Goal: Contribute content: Contribute content

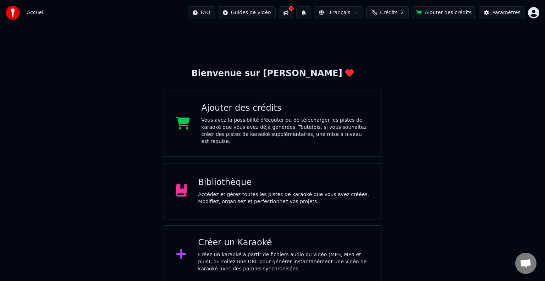
click at [219, 192] on div "Accédez et gérez toutes les pistes de karaoké que vous avez créées. Modifiez, o…" at bounding box center [283, 198] width 171 height 14
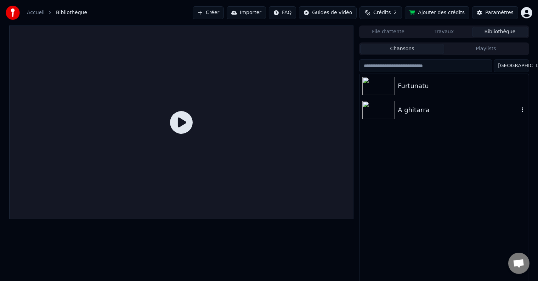
click at [417, 114] on div "A ghitarra" at bounding box center [458, 110] width 121 height 10
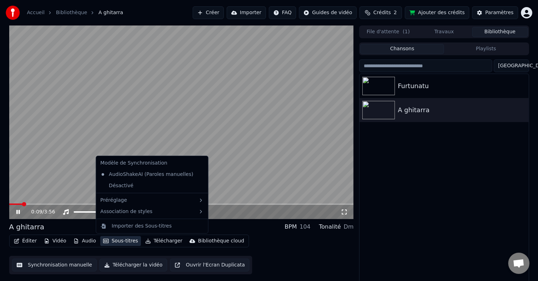
click at [112, 240] on button "Sous-titres" at bounding box center [120, 241] width 41 height 10
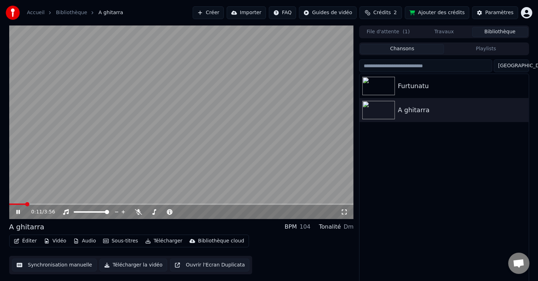
click at [47, 136] on video at bounding box center [181, 123] width 345 height 194
click at [136, 214] on icon at bounding box center [138, 213] width 7 height 6
click at [134, 203] on video at bounding box center [181, 123] width 345 height 194
click at [135, 206] on div "1:34 / 3:56" at bounding box center [181, 212] width 345 height 14
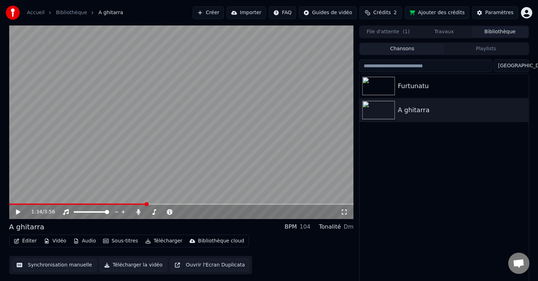
click at [135, 203] on video at bounding box center [181, 123] width 345 height 194
click at [136, 204] on span at bounding box center [72, 204] width 127 height 1
click at [96, 149] on video at bounding box center [181, 123] width 345 height 194
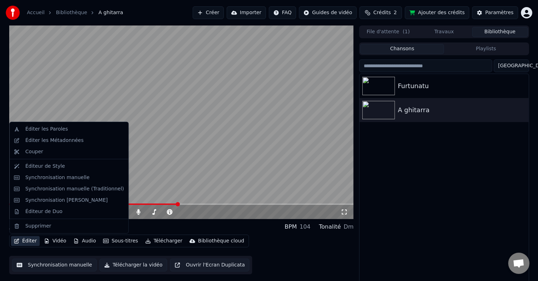
click at [28, 241] on button "Éditer" at bounding box center [25, 241] width 29 height 10
click at [34, 134] on div "Éditer les Paroles" at bounding box center [69, 129] width 116 height 11
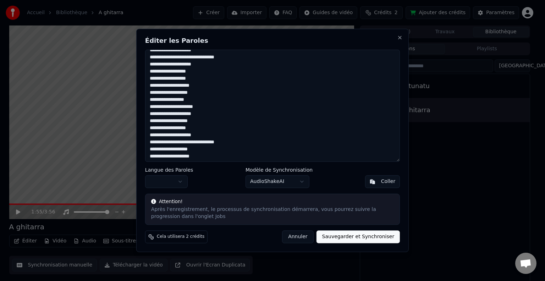
scroll to position [116, 0]
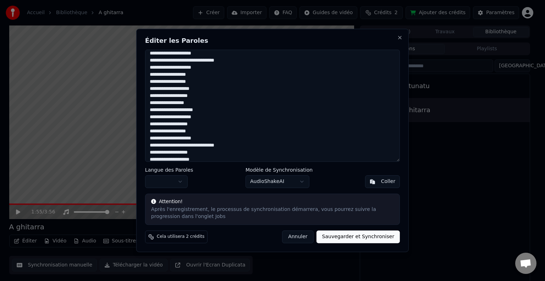
click at [199, 103] on textarea "**********" at bounding box center [272, 106] width 255 height 112
click at [193, 103] on textarea "**********" at bounding box center [272, 106] width 255 height 112
click at [214, 104] on textarea "**********" at bounding box center [272, 106] width 255 height 112
type textarea "**********"
click at [355, 239] on button "Sauvegarder et Synchroniser" at bounding box center [358, 237] width 84 height 13
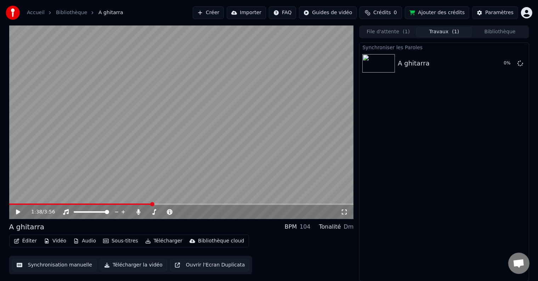
click at [151, 204] on span at bounding box center [80, 204] width 143 height 1
click at [17, 212] on icon at bounding box center [18, 212] width 4 height 5
click at [19, 216] on div "2:08 / 3:56" at bounding box center [181, 212] width 339 height 7
click at [14, 211] on div "2:09 / 3:56" at bounding box center [181, 212] width 339 height 7
click at [18, 212] on icon at bounding box center [23, 213] width 17 height 6
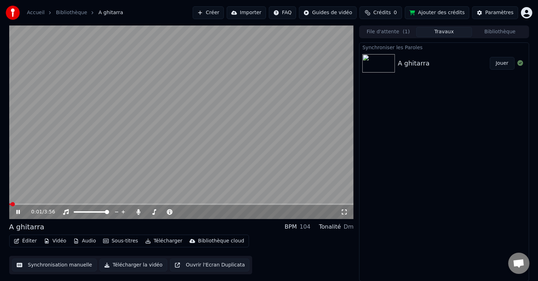
click at [10, 205] on span at bounding box center [9, 204] width 1 height 1
click at [54, 205] on span at bounding box center [31, 204] width 45 height 1
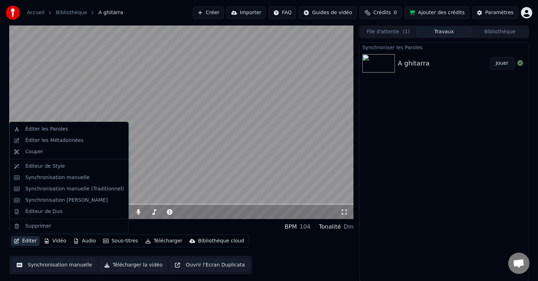
click at [28, 243] on button "Éditer" at bounding box center [25, 241] width 29 height 10
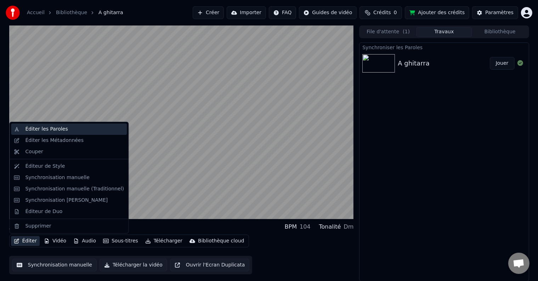
click at [35, 133] on div "Éditer les Paroles" at bounding box center [69, 129] width 116 height 11
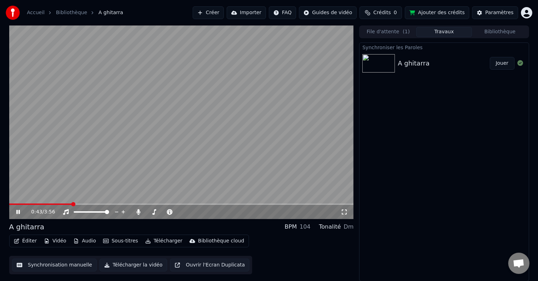
click at [19, 213] on icon at bounding box center [18, 212] width 4 height 4
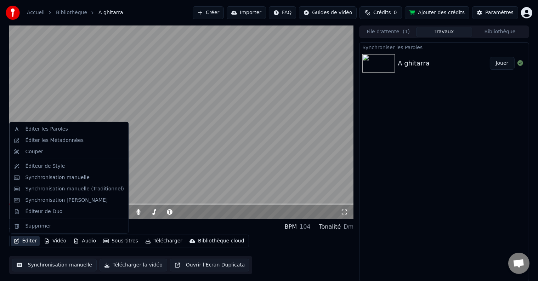
click at [24, 240] on button "Éditer" at bounding box center [25, 241] width 29 height 10
click at [44, 128] on div "Éditer les Paroles" at bounding box center [46, 129] width 43 height 7
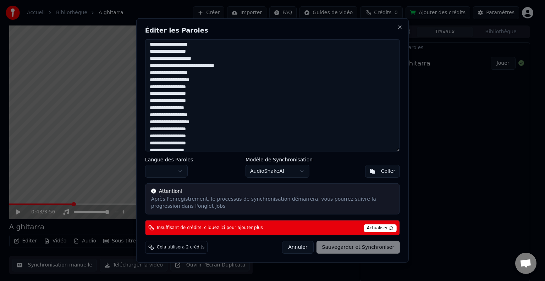
scroll to position [191, 0]
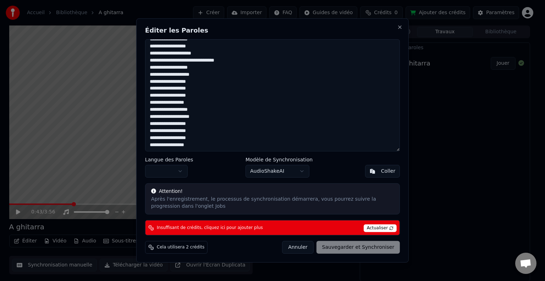
click at [186, 146] on textarea "**********" at bounding box center [272, 95] width 255 height 112
click at [187, 138] on textarea at bounding box center [272, 95] width 255 height 112
click at [207, 145] on textarea at bounding box center [272, 95] width 255 height 112
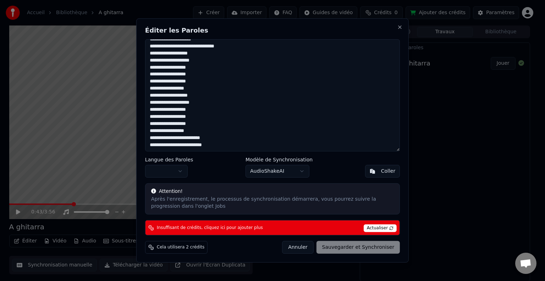
click at [199, 147] on textarea at bounding box center [272, 95] width 255 height 112
click at [384, 229] on span "Actualiser" at bounding box center [379, 229] width 33 height 8
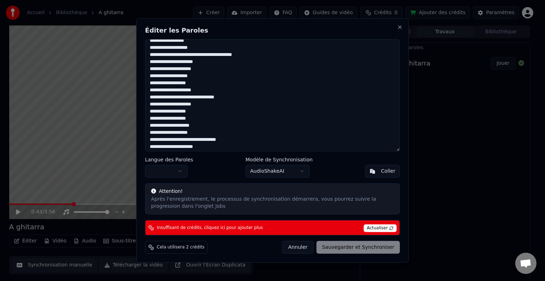
scroll to position [0, 0]
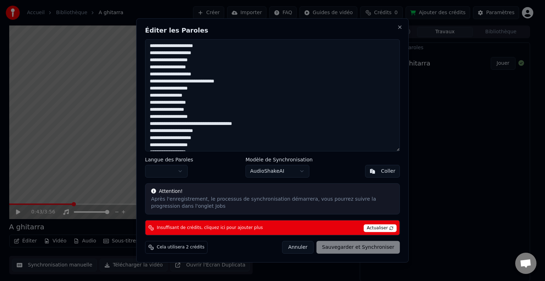
drag, startPoint x: 207, startPoint y: 147, endPoint x: 143, endPoint y: 41, distance: 123.6
click at [143, 41] on div "Éditer les Paroles Langue des Paroles Modèle de Synchronisation AudioShakeAI [P…" at bounding box center [272, 140] width 272 height 245
click at [383, 228] on span "Actualiser" at bounding box center [379, 229] width 33 height 8
click at [310, 248] on button "Annuler" at bounding box center [297, 247] width 31 height 13
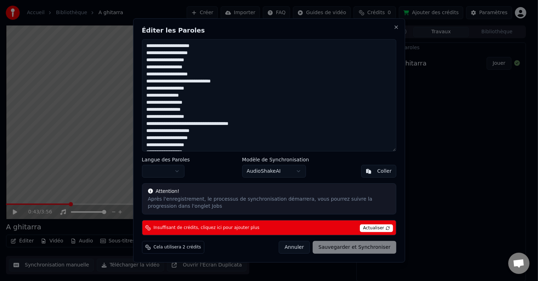
type textarea "**********"
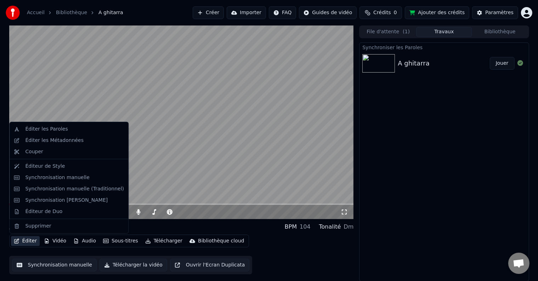
click at [21, 238] on button "Éditer" at bounding box center [25, 241] width 29 height 10
click at [40, 128] on div "Éditer les Paroles" at bounding box center [46, 129] width 43 height 7
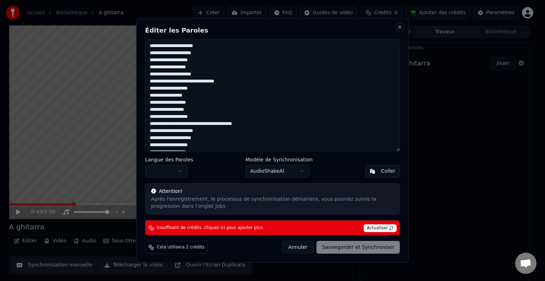
click at [399, 29] on button "Close" at bounding box center [400, 27] width 6 height 6
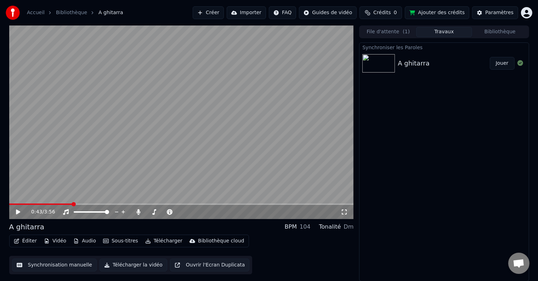
click at [391, 11] on span "Crédits" at bounding box center [382, 12] width 17 height 7
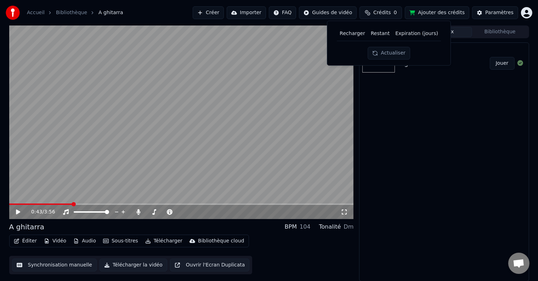
click at [344, 32] on th "Recharger" at bounding box center [352, 34] width 31 height 14
click at [350, 34] on th "Recharger" at bounding box center [352, 34] width 31 height 14
click at [387, 51] on button "Actualiser" at bounding box center [389, 53] width 42 height 13
click at [383, 32] on th "Restant" at bounding box center [380, 34] width 24 height 14
click at [22, 240] on button "Éditer" at bounding box center [25, 241] width 29 height 10
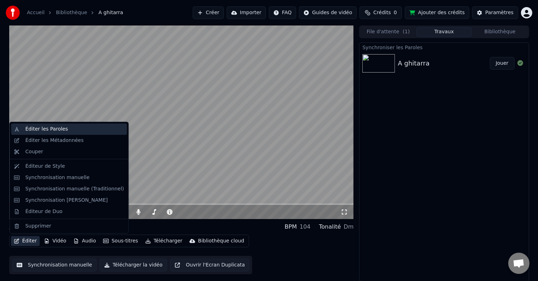
click at [43, 130] on div "Éditer les Paroles" at bounding box center [46, 129] width 43 height 7
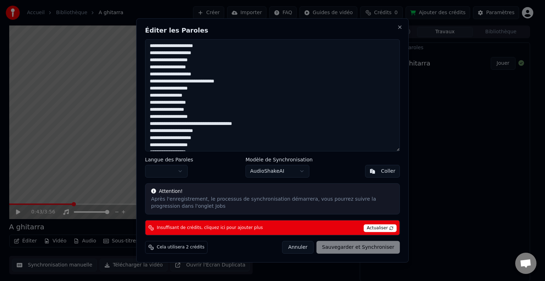
click at [347, 246] on div "Annuler Sauvegarder et Synchroniser" at bounding box center [341, 247] width 118 height 13
click at [172, 252] on div "Cela utilisera 2 crédits" at bounding box center [176, 247] width 62 height 13
click at [306, 252] on button "Annuler" at bounding box center [297, 247] width 31 height 13
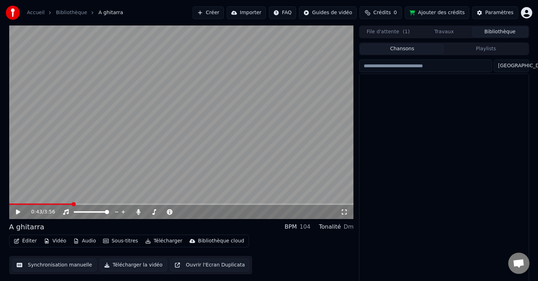
click at [498, 35] on button "Bibliothèque" at bounding box center [501, 32] width 56 height 10
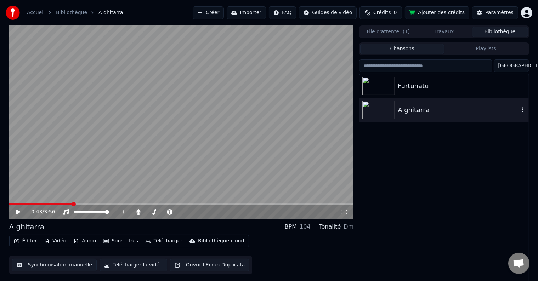
click at [369, 110] on img at bounding box center [379, 110] width 33 height 18
click at [34, 11] on link "Accueil" at bounding box center [36, 12] width 18 height 7
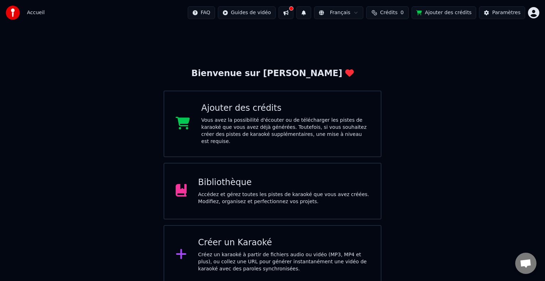
click at [293, 12] on button at bounding box center [285, 12] width 15 height 13
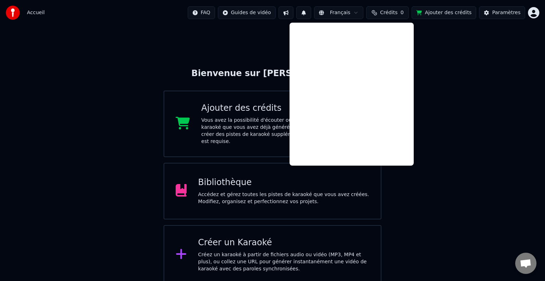
click at [447, 12] on button "Ajouter des crédits" at bounding box center [443, 12] width 65 height 13
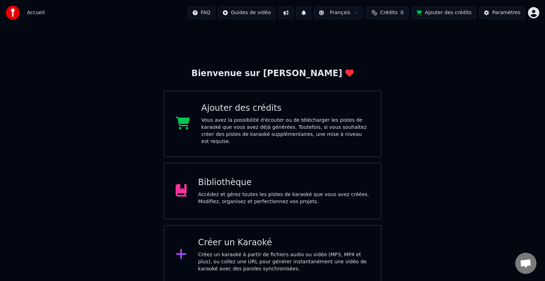
click at [233, 252] on div "Créez un karaoké à partir de fichiers audio ou vidéo (MP3, MP4 et plus), ou col…" at bounding box center [283, 262] width 171 height 21
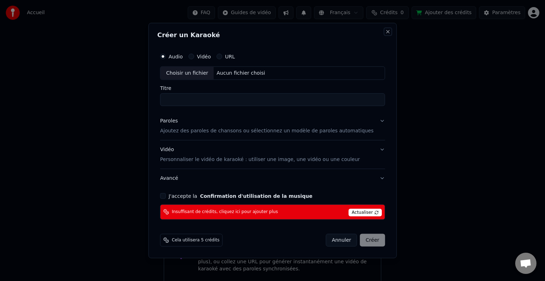
click at [385, 33] on button "Close" at bounding box center [388, 32] width 6 height 6
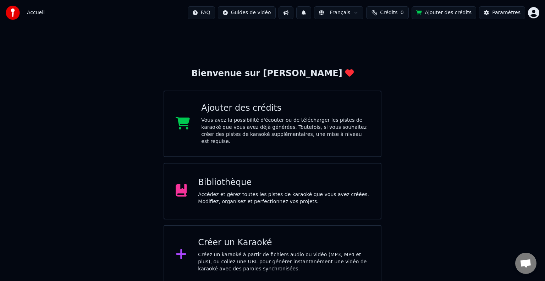
click at [238, 128] on div "Vous avez la possibilité d'écouter ou de télécharger les pistes de karaoké que …" at bounding box center [285, 131] width 168 height 28
click at [252, 163] on div "Bibliothèque Accédez et gérez toutes les pistes de karaoké que vous avez créées…" at bounding box center [272, 191] width 218 height 57
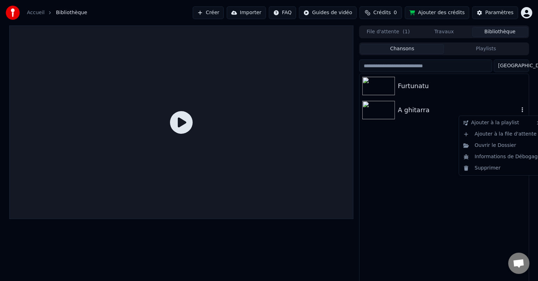
click at [521, 111] on icon "button" at bounding box center [522, 110] width 7 height 6
click at [478, 167] on div "Supprimer" at bounding box center [502, 168] width 83 height 11
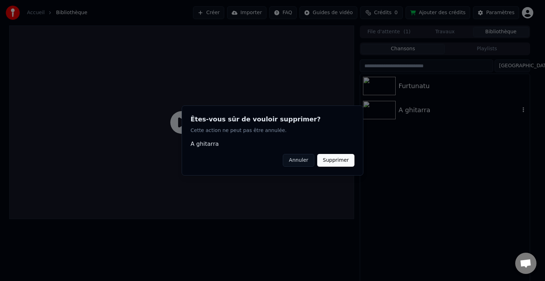
click at [331, 164] on button "Supprimer" at bounding box center [335, 160] width 37 height 13
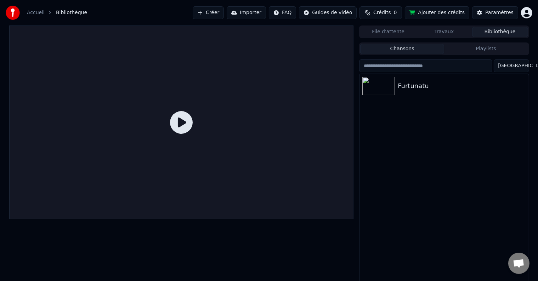
click at [35, 13] on link "Accueil" at bounding box center [36, 12] width 18 height 7
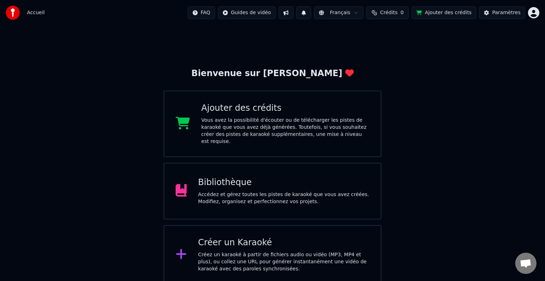
click at [237, 253] on div "Créez un karaoké à partir de fichiers audio ou vidéo (MP3, MP4 et plus), ou col…" at bounding box center [283, 262] width 171 height 21
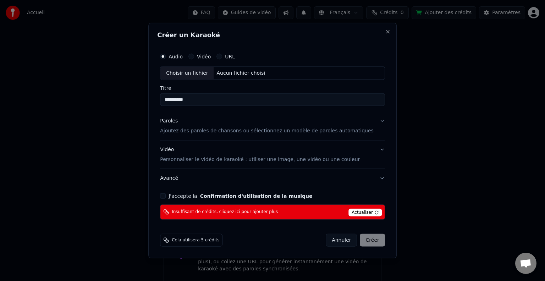
click at [184, 101] on input "**********" at bounding box center [272, 100] width 225 height 13
type input "**********"
click at [214, 129] on p "Ajoutez des paroles de chansons ou sélectionnez un modèle de paroles automatiqu…" at bounding box center [266, 131] width 213 height 7
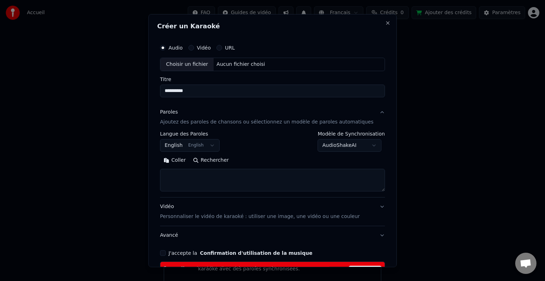
click at [178, 177] on textarea at bounding box center [272, 180] width 225 height 23
paste textarea "**********"
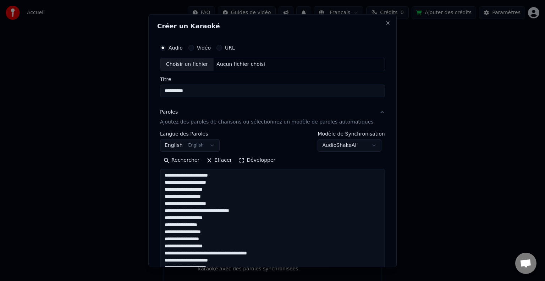
scroll to position [306, 0]
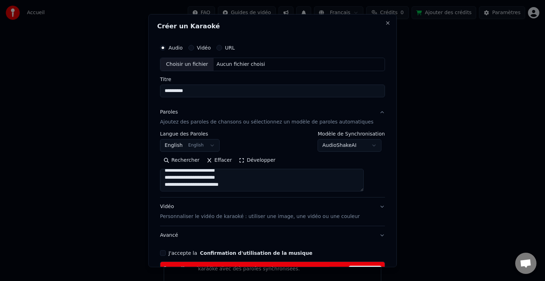
type textarea "**********"
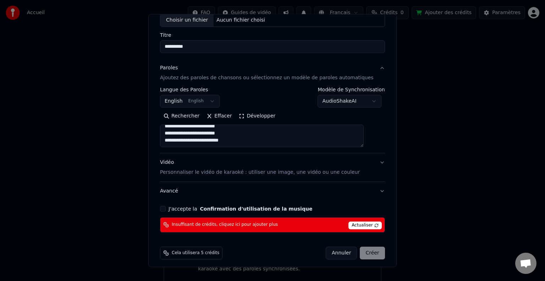
scroll to position [48, 0]
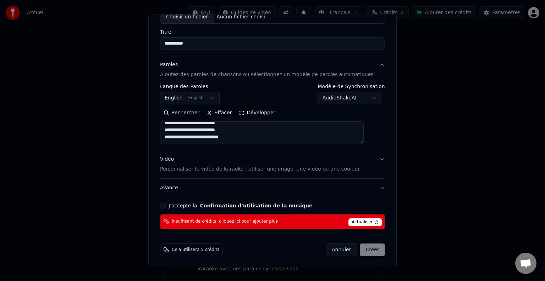
click at [166, 206] on button "J'accepte la Confirmation d'utilisation de la musique" at bounding box center [163, 206] width 6 height 6
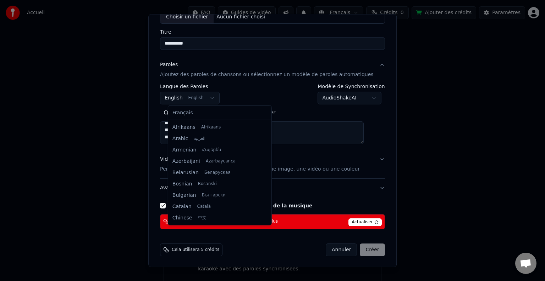
click at [214, 100] on body "**********" at bounding box center [272, 142] width 545 height 285
click at [277, 100] on body "**********" at bounding box center [272, 142] width 545 height 285
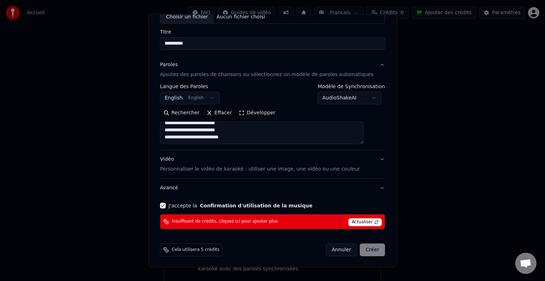
click at [352, 218] on div "Actualiser" at bounding box center [364, 222] width 33 height 9
click at [358, 251] on div "Annuler Créer" at bounding box center [354, 250] width 59 height 13
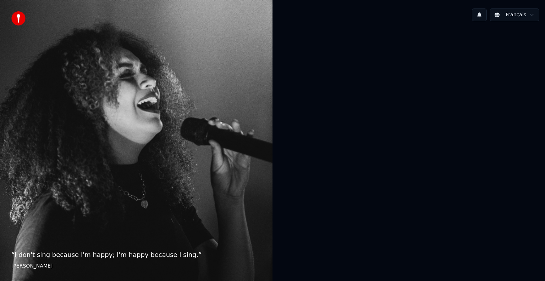
click at [317, 27] on div "Français" at bounding box center [408, 15] width 272 height 24
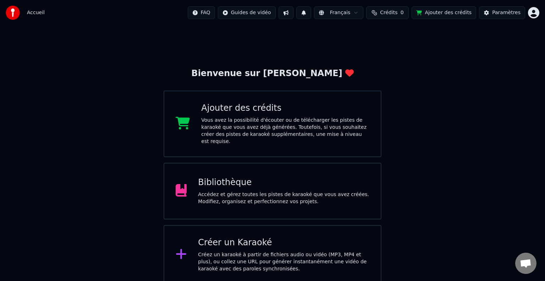
click at [238, 242] on div "Créer un Karaoké Créez un karaoké à partir de fichiers audio ou vidéo (MP3, MP4…" at bounding box center [283, 255] width 171 height 35
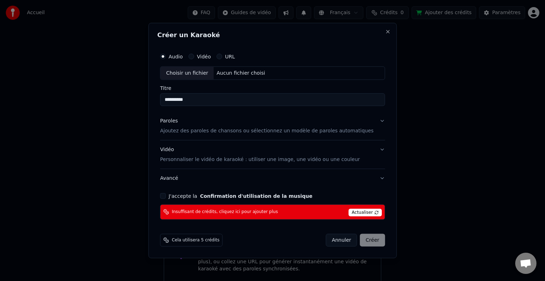
type input "**********"
click at [336, 236] on button "Annuler" at bounding box center [340, 240] width 31 height 13
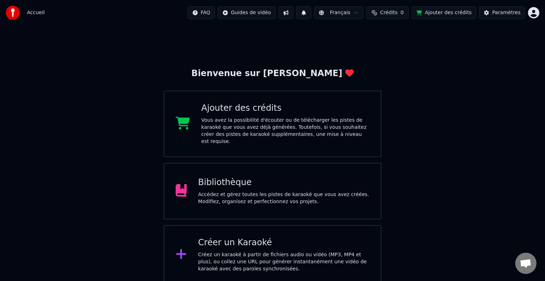
click at [290, 193] on div "Accédez et gérez toutes les pistes de karaoké que vous avez créées. Modifiez, o…" at bounding box center [283, 198] width 171 height 14
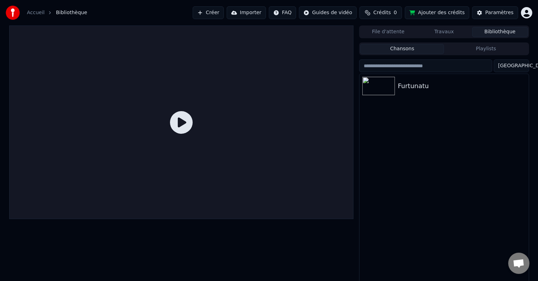
click at [495, 33] on button "Bibliothèque" at bounding box center [501, 32] width 56 height 10
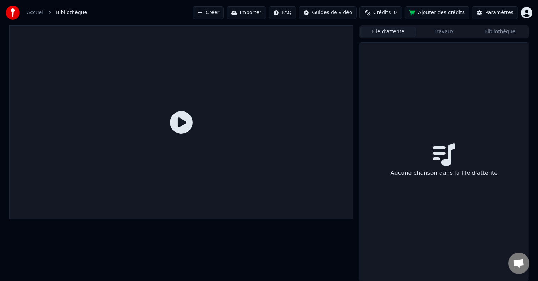
click at [385, 32] on button "File d'attente" at bounding box center [389, 32] width 56 height 10
click at [440, 35] on button "Travaux" at bounding box center [445, 32] width 56 height 10
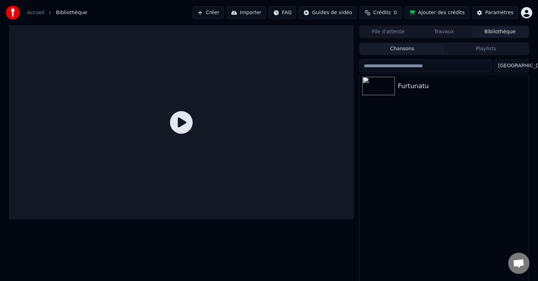
click at [503, 31] on button "Bibliothèque" at bounding box center [501, 32] width 56 height 10
click at [264, 13] on button "Importer" at bounding box center [246, 12] width 39 height 13
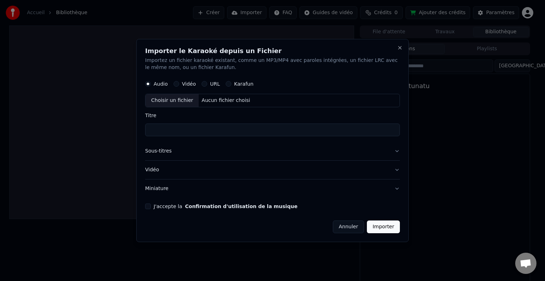
click at [403, 48] on div "Importer le Karaoké depuis un Fichier Importez un fichier karaoké existant, com…" at bounding box center [272, 140] width 272 height 203
click at [401, 45] on button "Close" at bounding box center [400, 48] width 6 height 6
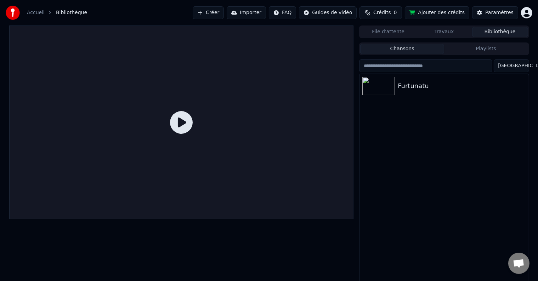
click at [387, 10] on span "Crédits" at bounding box center [382, 12] width 17 height 7
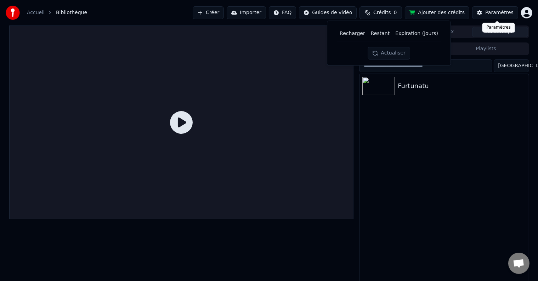
click at [498, 13] on div "Paramètres" at bounding box center [500, 12] width 28 height 7
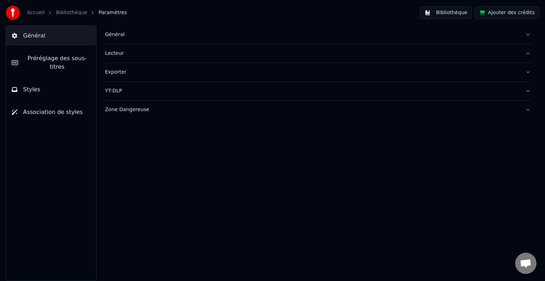
click at [459, 13] on button "Bibliothèque" at bounding box center [446, 12] width 52 height 13
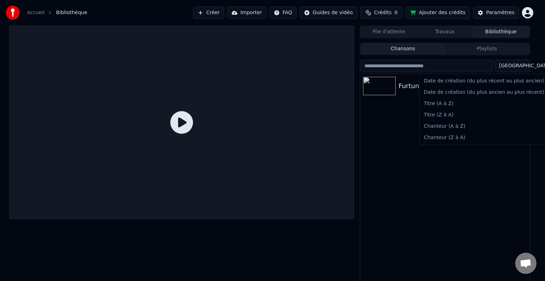
click at [525, 67] on html "Accueil Bibliothèque Créer Importer FAQ Guides de vidéo Crédits 0 Ajouter des c…" at bounding box center [272, 140] width 545 height 281
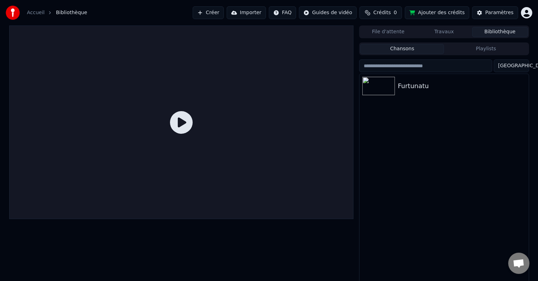
click at [525, 67] on html "Accueil Bibliothèque Créer Importer FAQ Guides de vidéo Crédits 0 Ajouter des c…" at bounding box center [269, 140] width 538 height 281
click at [452, 69] on input "search" at bounding box center [425, 66] width 133 height 13
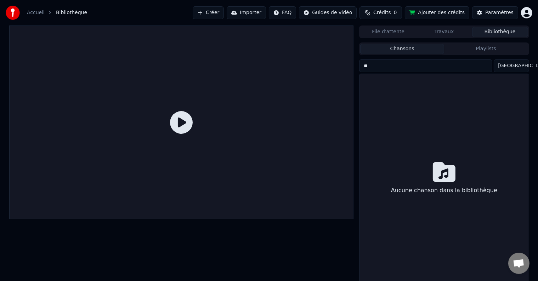
type input "*"
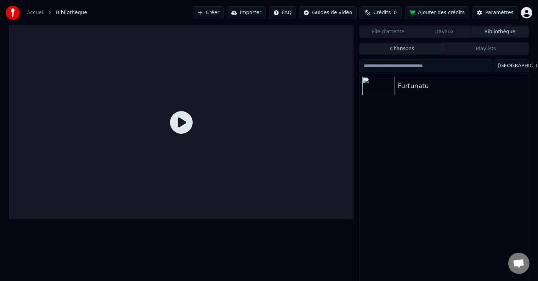
click at [61, 14] on span "Bibliothèque" at bounding box center [71, 12] width 31 height 7
click at [33, 11] on link "Accueil" at bounding box center [36, 12] width 18 height 7
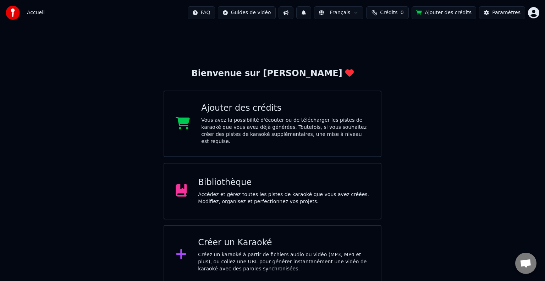
click at [240, 240] on div "Créer un Karaoké" at bounding box center [283, 243] width 171 height 11
drag, startPoint x: 451, startPoint y: 7, endPoint x: 427, endPoint y: 23, distance: 28.5
click at [261, 126] on div "Vous avez la possibilité d'écouter ou de télécharger les pistes de karaoké que …" at bounding box center [285, 131] width 168 height 28
click at [240, 239] on div "Créer un Karaoké" at bounding box center [283, 243] width 171 height 11
